Goal: Check status: Check status

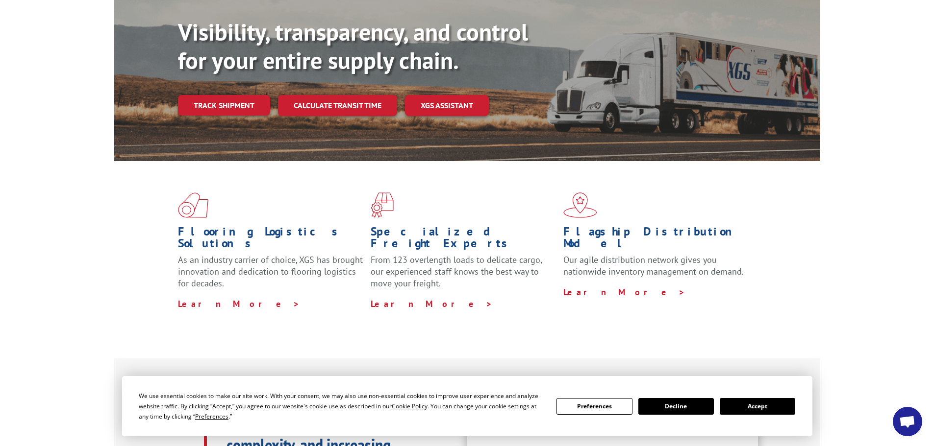
scroll to position [196, 0]
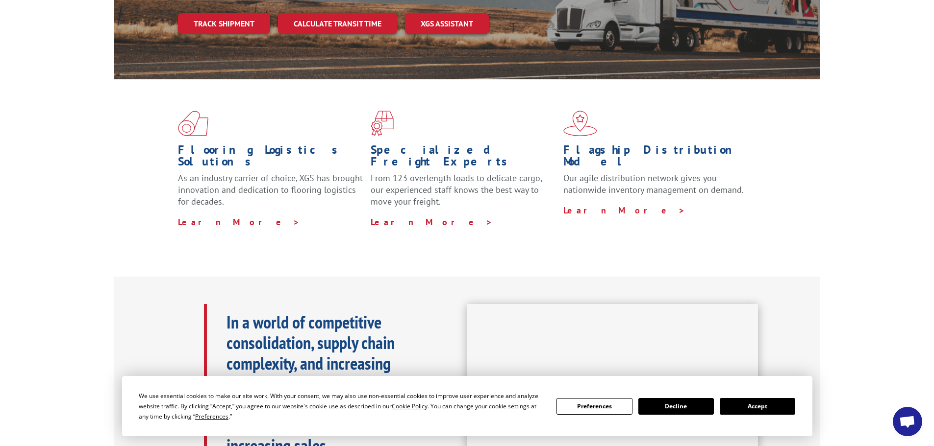
click at [765, 409] on button "Accept" at bounding box center [756, 406] width 75 height 17
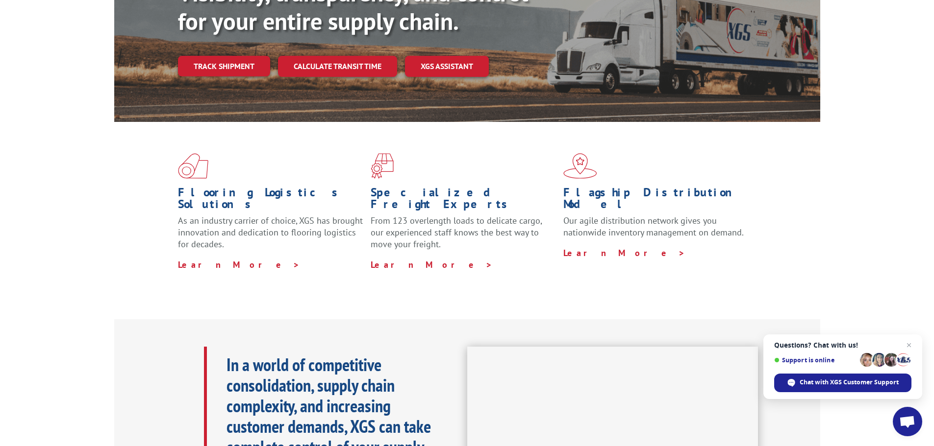
scroll to position [0, 0]
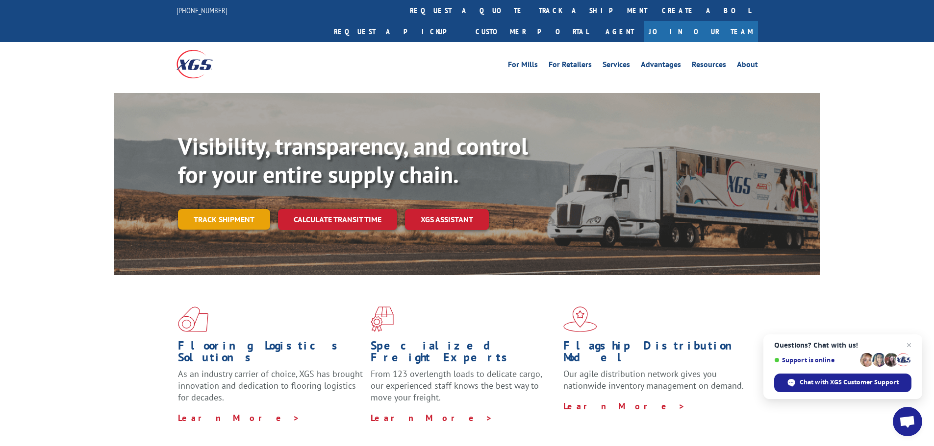
click at [229, 209] on link "Track shipment" at bounding box center [224, 219] width 92 height 21
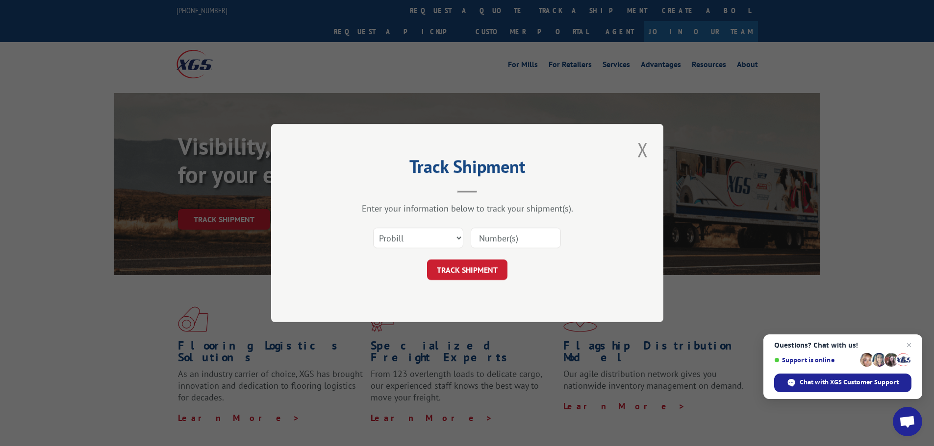
click at [535, 238] on input at bounding box center [515, 238] width 90 height 21
paste input "33311978"
type input "33311978"
click at [458, 269] on button "TRACK SHIPMENT" at bounding box center [467, 270] width 80 height 21
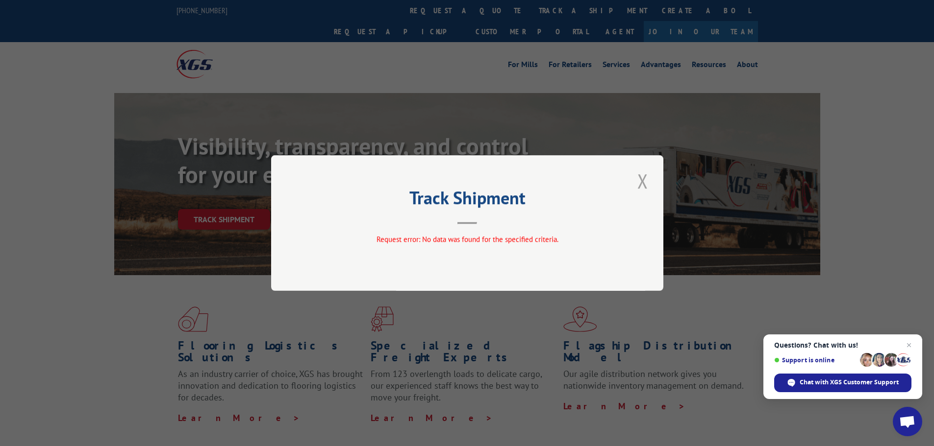
click at [641, 179] on button "Close modal" at bounding box center [642, 181] width 17 height 27
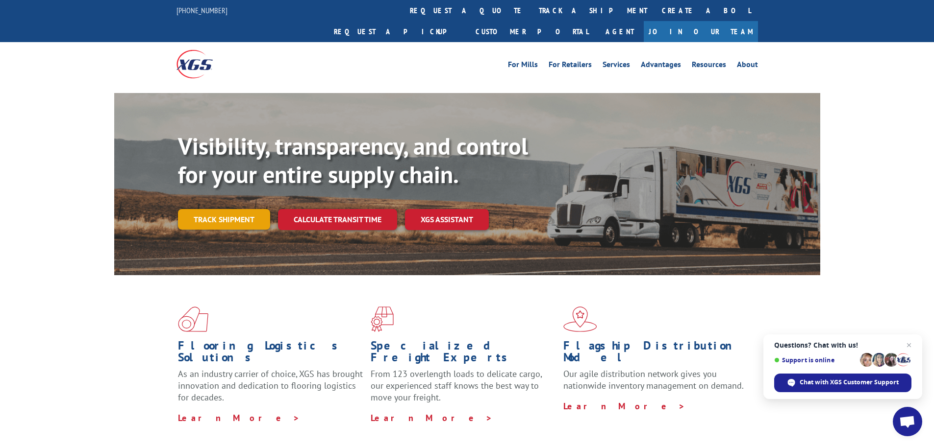
click at [218, 209] on link "Track shipment" at bounding box center [224, 219] width 92 height 21
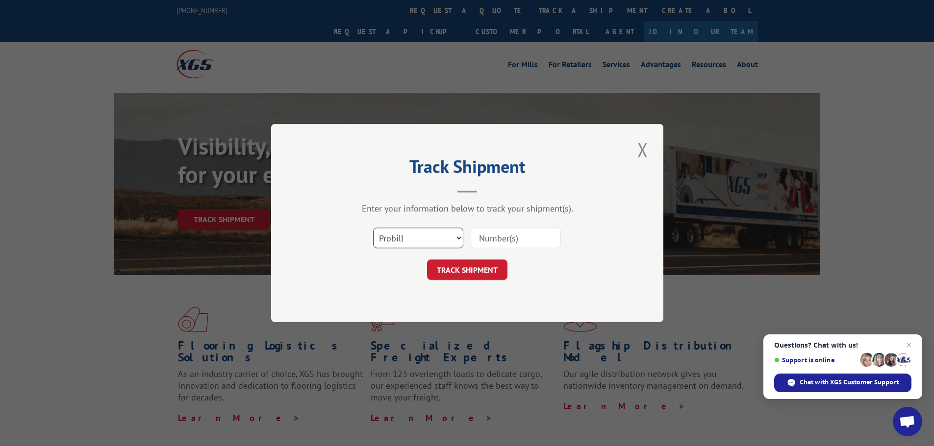
click at [395, 241] on select "Select category... Probill BOL PO" at bounding box center [418, 238] width 90 height 21
select select "bol"
click at [373, 228] on select "Select category... Probill BOL PO" at bounding box center [418, 238] width 90 height 21
click at [497, 237] on input at bounding box center [515, 238] width 90 height 21
paste input "33311978"
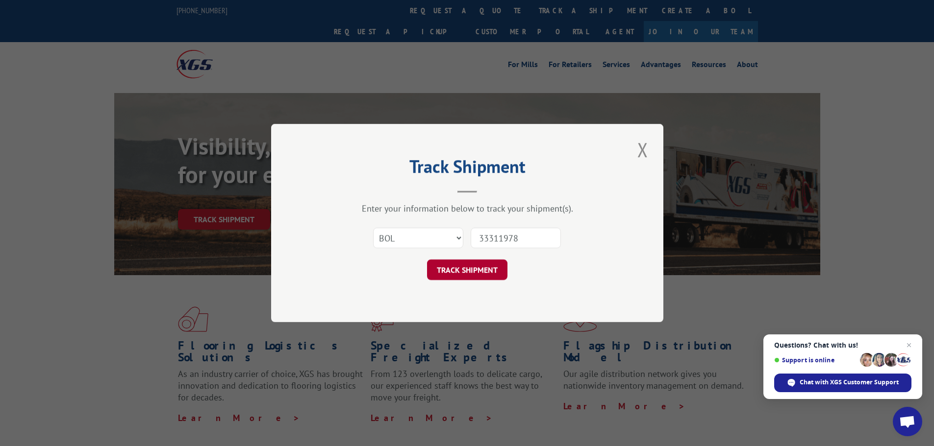
type input "33311978"
click at [481, 270] on button "TRACK SHIPMENT" at bounding box center [467, 270] width 80 height 21
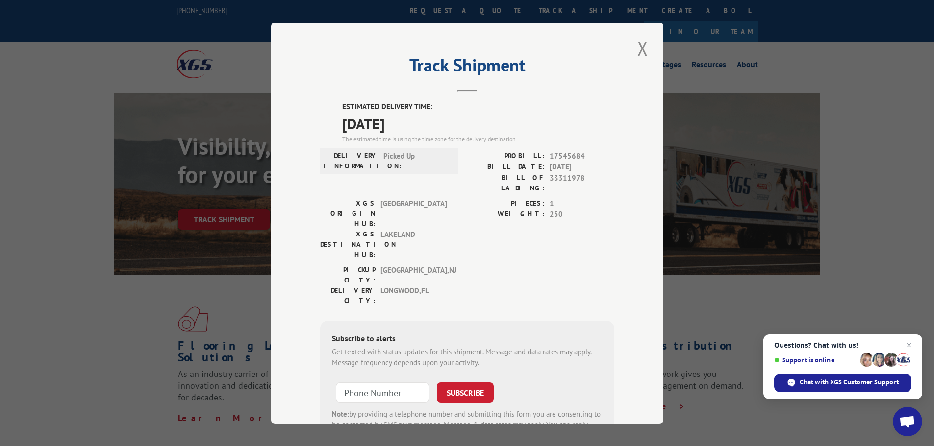
drag, startPoint x: 340, startPoint y: 123, endPoint x: 427, endPoint y: 125, distance: 87.3
click at [427, 125] on span "[DATE]" at bounding box center [478, 123] width 272 height 22
click at [639, 50] on button "Close modal" at bounding box center [642, 48] width 17 height 27
